Goal: Task Accomplishment & Management: Manage account settings

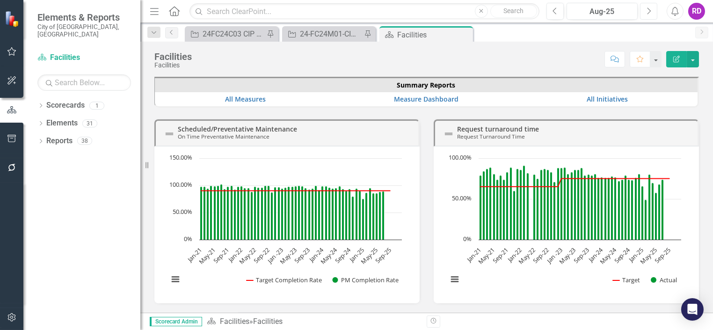
click at [647, 10] on icon "Next" at bounding box center [648, 11] width 5 height 8
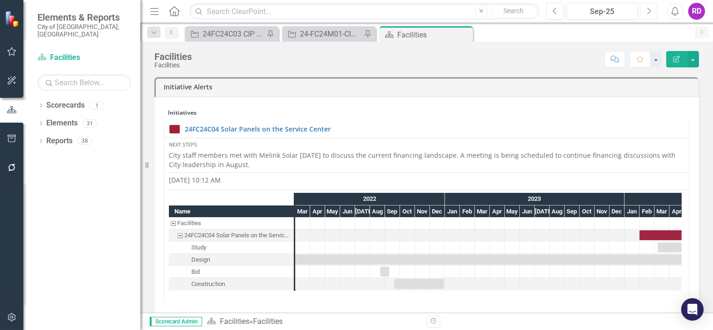
scroll to position [298, 0]
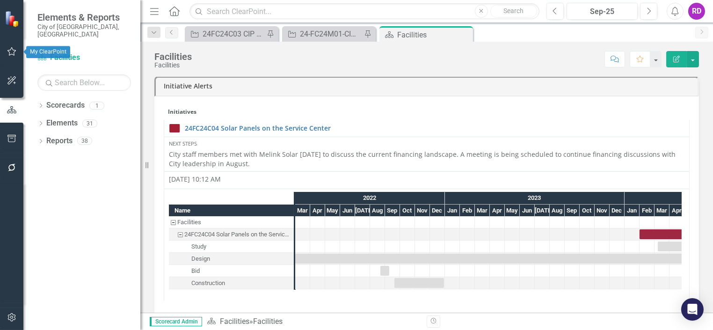
click at [13, 50] on icon "button" at bounding box center [11, 51] width 9 height 8
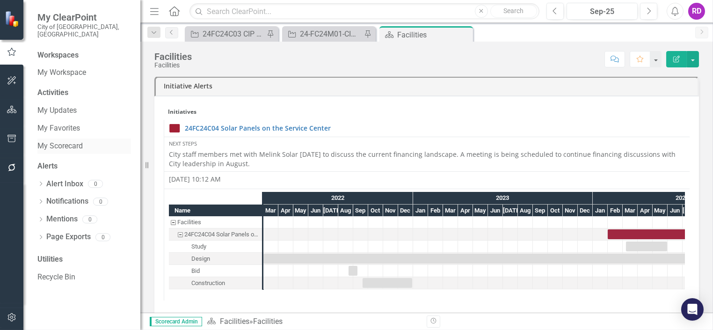
click at [55, 141] on link "My Scorecard" at bounding box center [84, 146] width 94 height 11
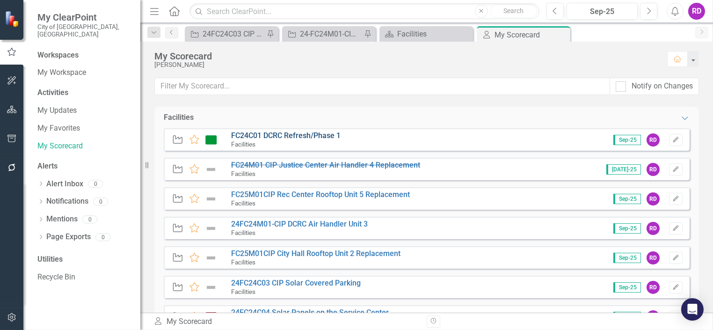
click at [281, 135] on link "FC24C01 DCRC Refresh/Phase 1" at bounding box center [285, 135] width 109 height 9
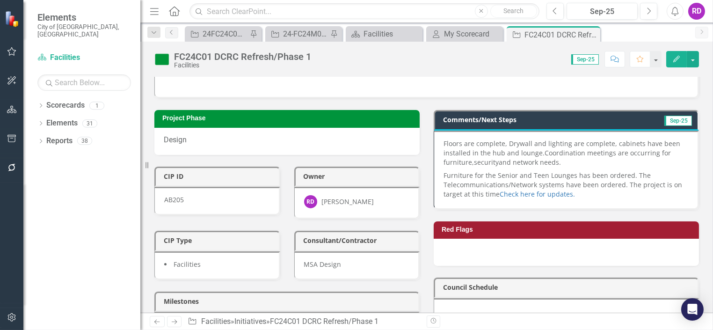
scroll to position [85, 0]
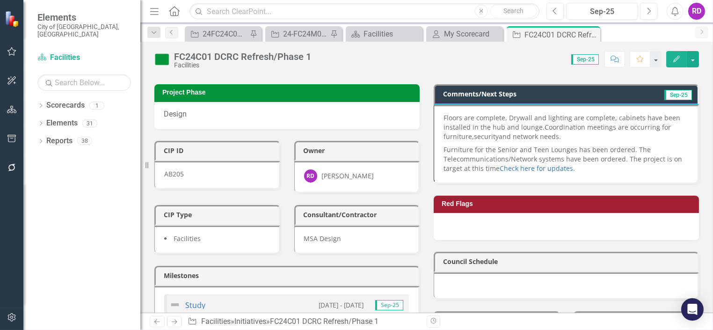
click at [502, 132] on span "and network needs." at bounding box center [530, 136] width 62 height 9
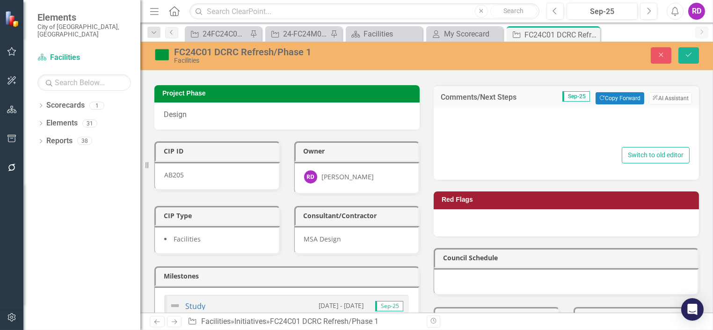
type textarea "<p><span lang="EN-US" xml:lang="EN-US" data-contrast="none"><span data-ccp-para…"
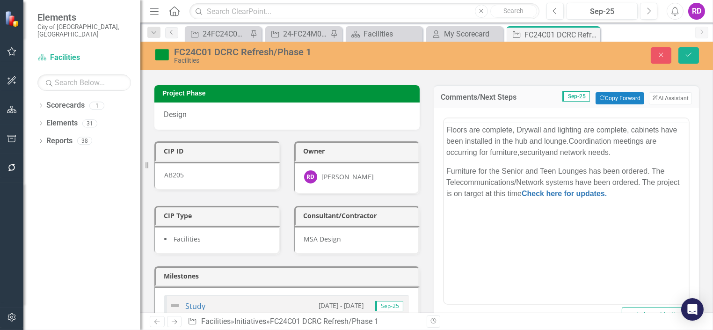
scroll to position [0, 0]
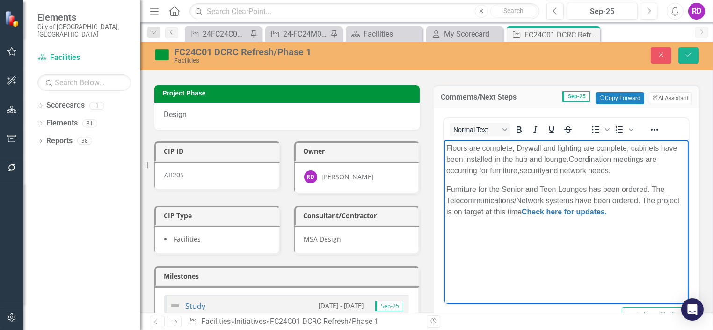
click at [639, 201] on span "Furniture for the Senior and Teen Lounges has been ordered. The Telecommunicati…" at bounding box center [562, 200] width 233 height 30
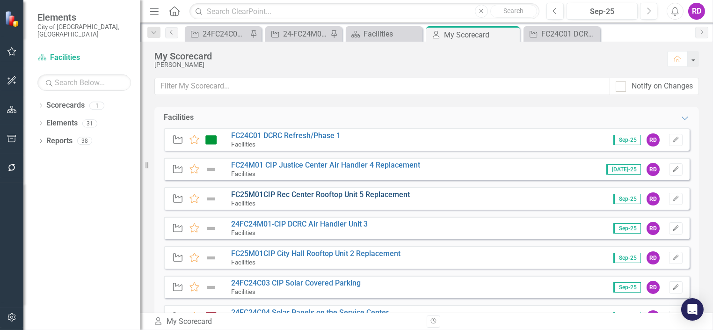
click at [339, 196] on link "FC25M01CIP Rec Center Rooftop Unit 5 Replacement" at bounding box center [320, 194] width 179 height 9
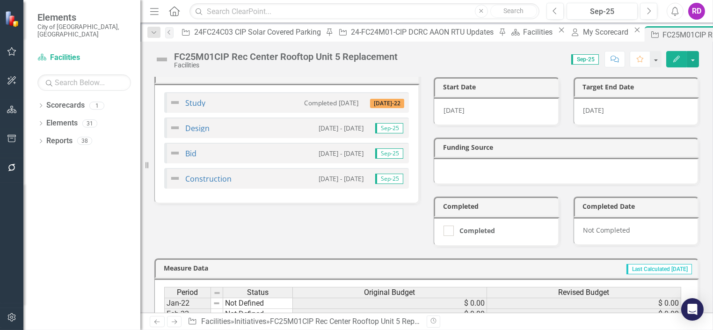
scroll to position [298, 0]
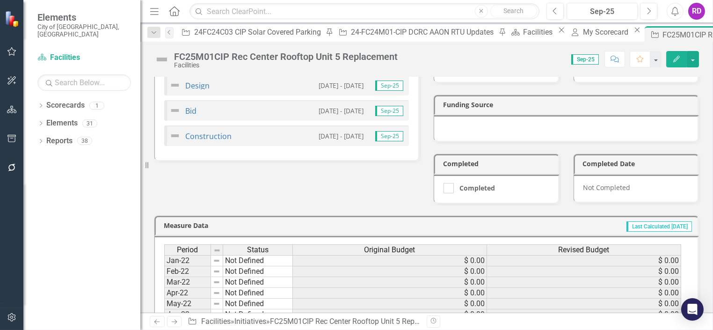
click at [604, 181] on div "Not Completed" at bounding box center [637, 189] width 126 height 29
click at [608, 180] on div "Not Completed" at bounding box center [637, 189] width 126 height 29
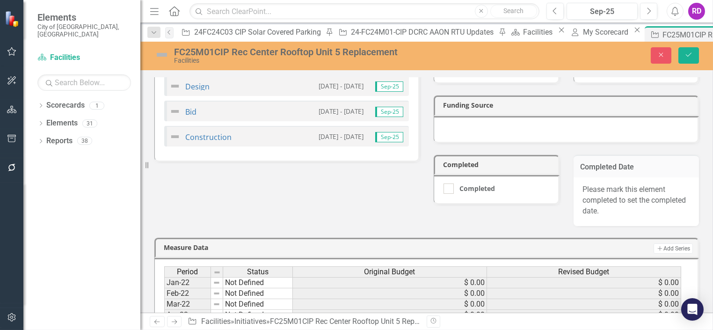
click at [574, 187] on div "Please mark this element completed to set the completed date." at bounding box center [637, 201] width 126 height 49
click at [614, 184] on div "Please mark this element completed to set the completed date." at bounding box center [637, 201] width 126 height 49
click at [661, 58] on button "Close" at bounding box center [661, 55] width 21 height 16
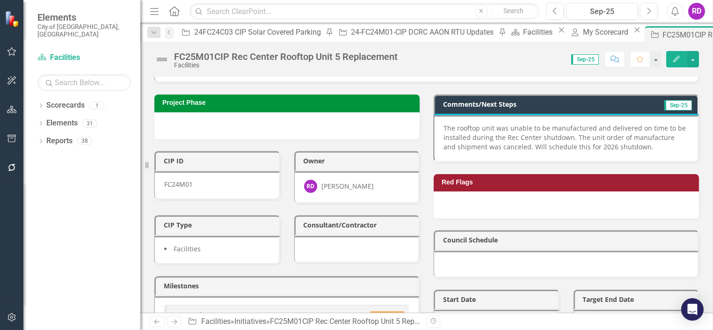
scroll to position [0, 0]
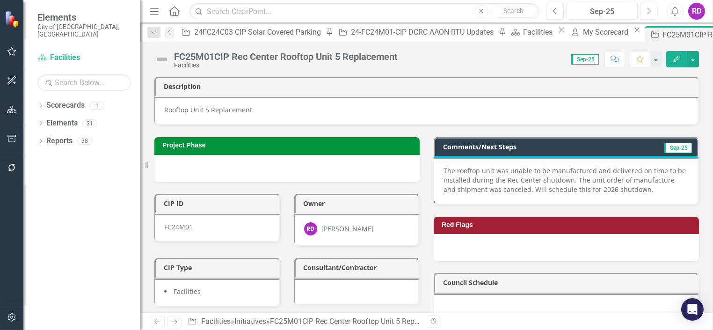
click at [226, 167] on div at bounding box center [286, 168] width 265 height 27
click at [269, 111] on p "Rooftop Unit 5 Replacement" at bounding box center [426, 109] width 524 height 9
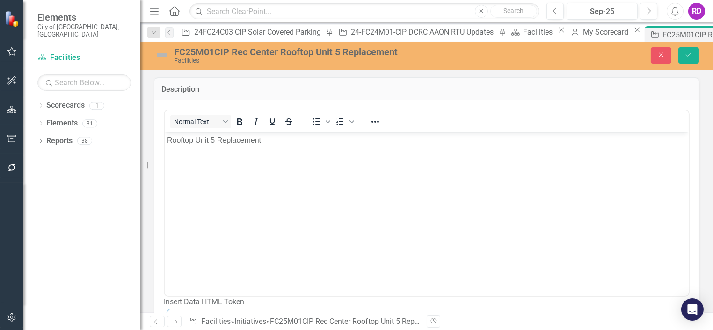
click at [278, 143] on p "Rooftop Unit 5 Replacement" at bounding box center [426, 139] width 519 height 11
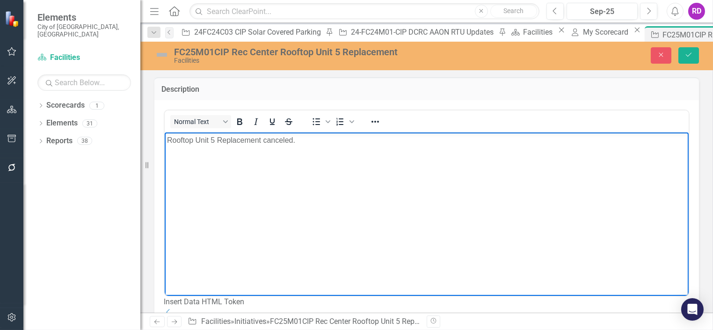
click at [305, 188] on body "Rooftop Unit 5 Replacement canceled." at bounding box center [426, 202] width 524 height 140
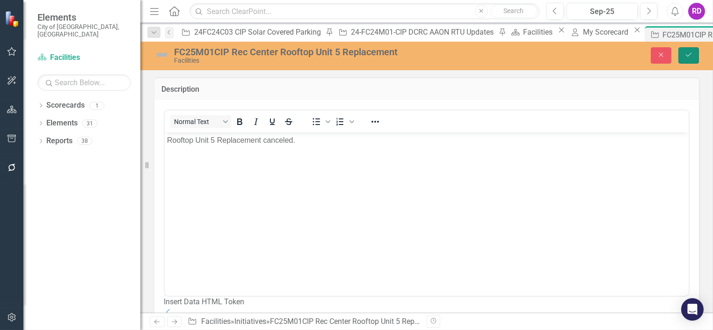
click at [686, 57] on icon "Save" at bounding box center [688, 54] width 8 height 7
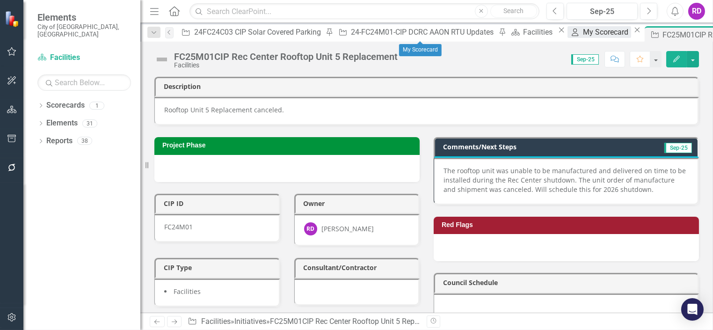
click at [583, 35] on div "My Scorecard" at bounding box center [607, 32] width 48 height 12
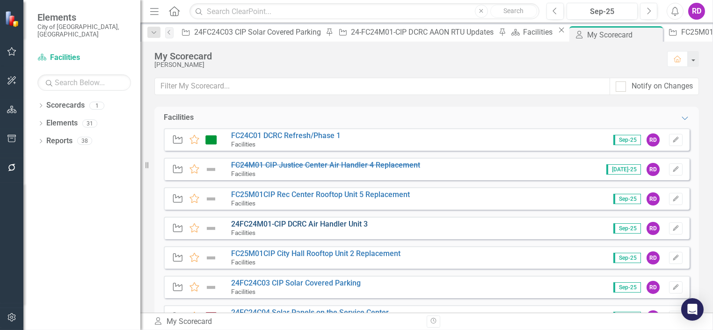
click at [328, 222] on link "24FC24M01-CIP DCRC Air Handler Unit 3" at bounding box center [299, 223] width 137 height 9
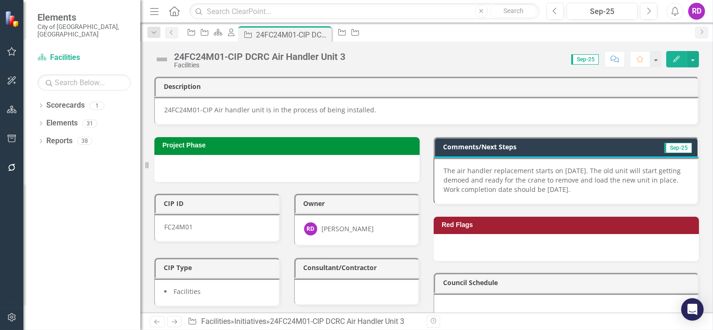
click at [618, 188] on p "The air handler replacement starts on [DATE]. The old unit will start getting d…" at bounding box center [566, 180] width 245 height 28
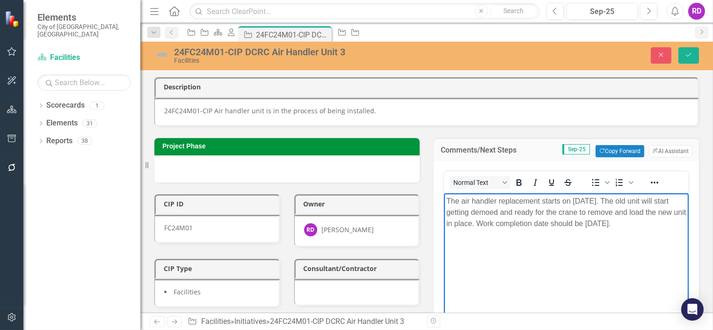
drag, startPoint x: 447, startPoint y: 201, endPoint x: 1127, endPoint y: 425, distance: 715.3
click at [686, 234] on html "The air handler replacement starts on [DATE]. The old unit will start getting d…" at bounding box center [566, 263] width 245 height 140
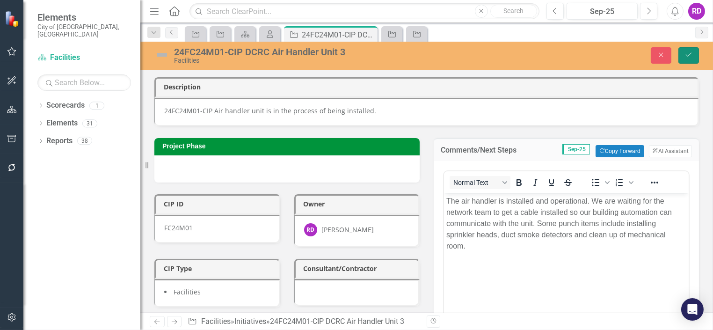
click at [688, 56] on icon "Save" at bounding box center [688, 54] width 8 height 7
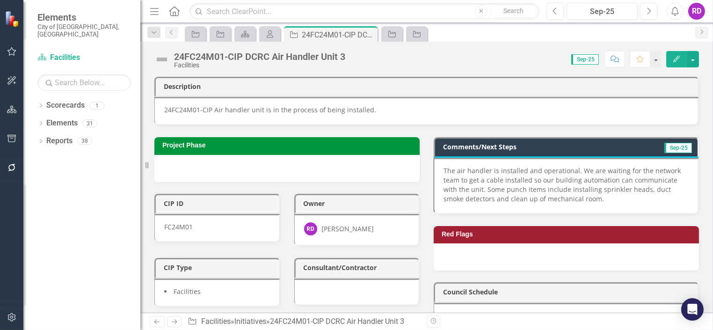
click at [597, 185] on p "The air handler is installed and operational. We are waiting for the network te…" at bounding box center [566, 184] width 245 height 37
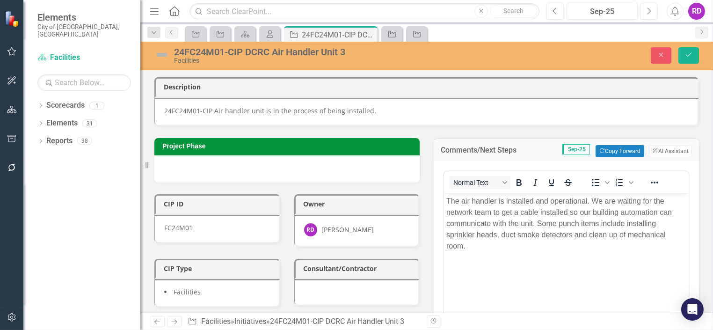
click at [620, 201] on p "The air handler is installed and operational. We are waiting for the network te…" at bounding box center [566, 223] width 240 height 56
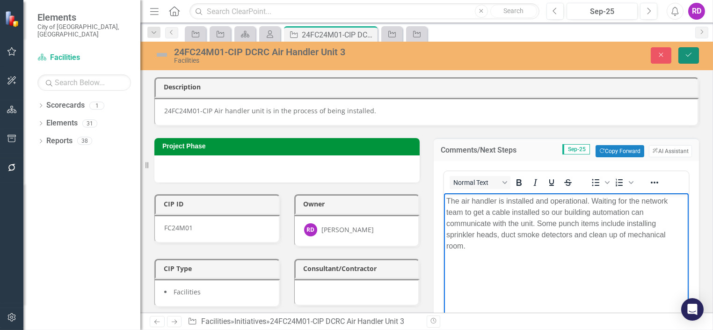
click at [690, 53] on icon "Save" at bounding box center [688, 54] width 8 height 7
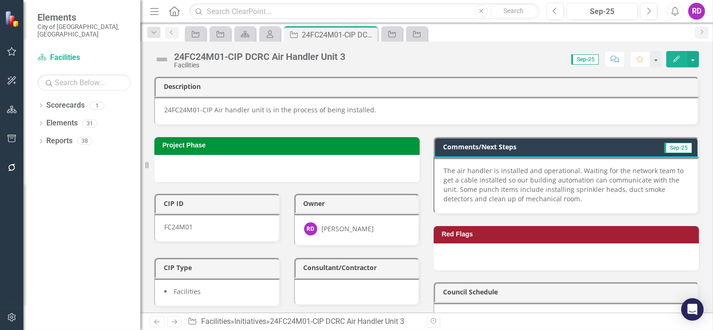
click at [477, 67] on div "24FC24M01-CIP DCRC Air Handler Unit 3 Facilities Score: N/A Sep-25 Completed Co…" at bounding box center [426, 56] width 573 height 28
click at [268, 36] on icon "My Scorecard" at bounding box center [269, 33] width 9 height 7
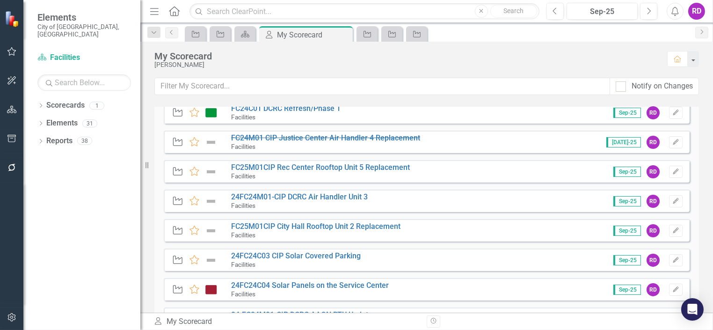
scroll to position [67, 0]
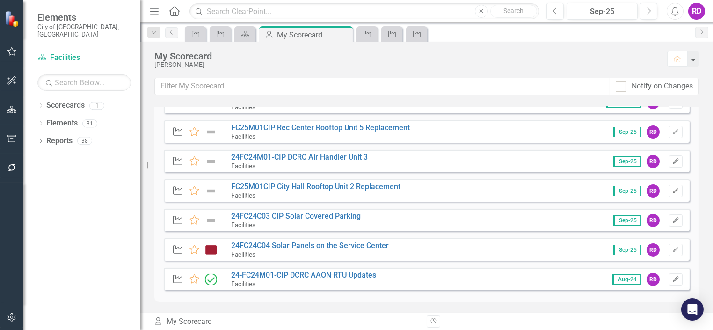
click at [672, 191] on icon "Edit" at bounding box center [675, 191] width 7 height 6
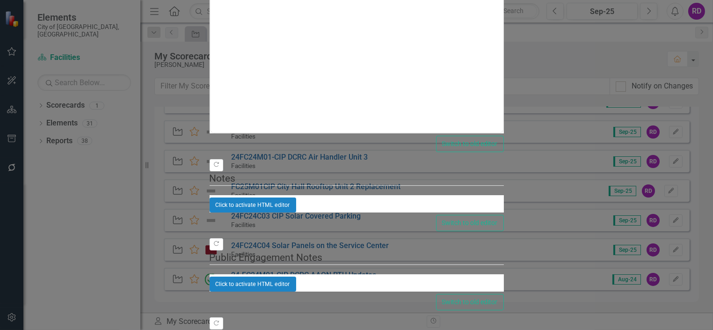
scroll to position [0, 0]
